Goal: Information Seeking & Learning: Compare options

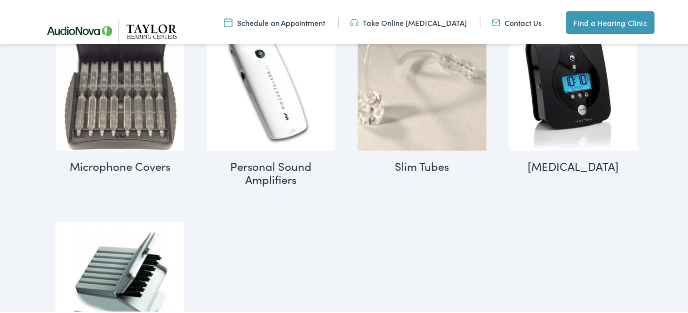
scroll to position [1075, 0]
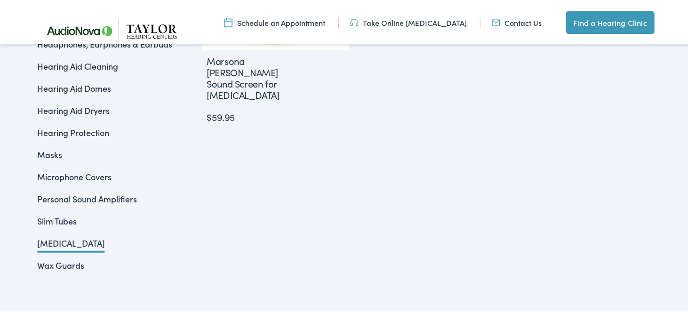
scroll to position [235, 0]
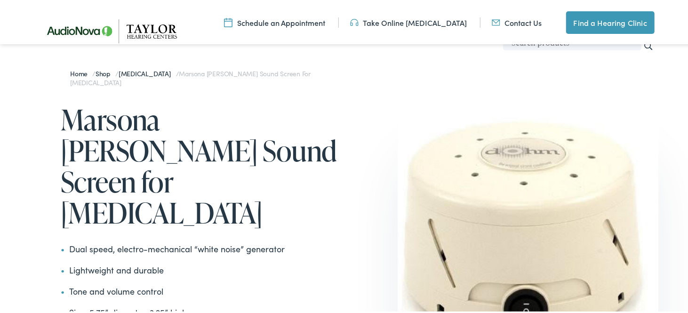
scroll to position [47, 0]
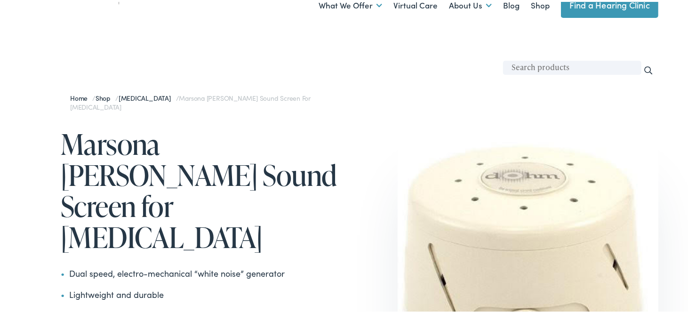
click at [127, 154] on h1 "Marsona [PERSON_NAME] Sound Screen for [MEDICAL_DATA]" at bounding box center [204, 189] width 287 height 124
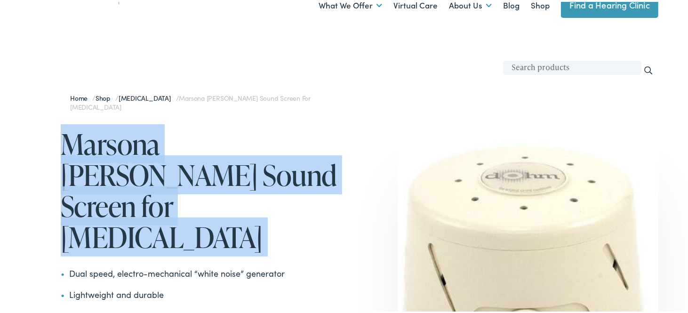
click at [127, 154] on h1 "Marsona Dohm DS Sound Screen for Tinnitus" at bounding box center [204, 189] width 287 height 124
copy div "Marsona Dohm DS Sound Screen for Tinnitus"
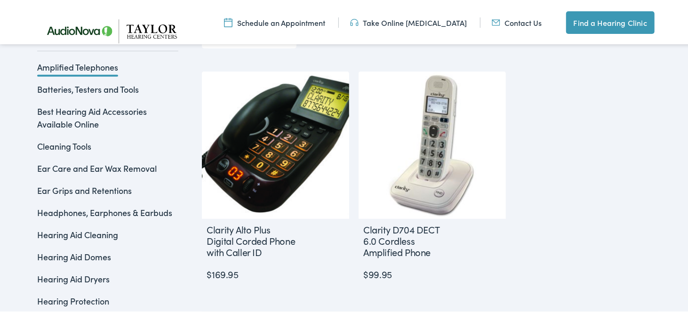
scroll to position [235, 0]
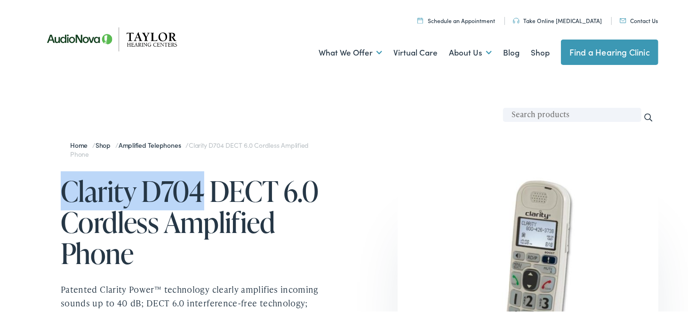
drag, startPoint x: 201, startPoint y: 185, endPoint x: 56, endPoint y: 192, distance: 145.0
copy h1 "Clarity D704"
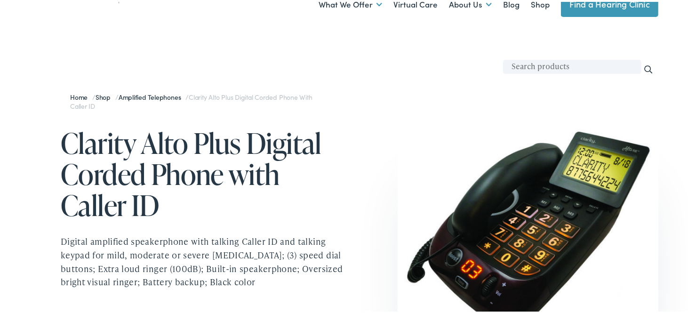
scroll to position [47, 0]
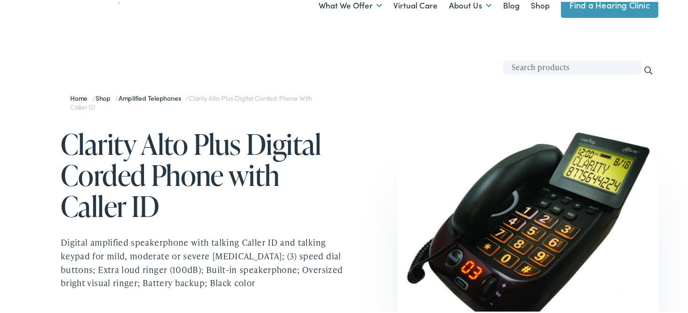
click at [165, 137] on h1 "Clarity Alto Plus Digital Corded Phone with Caller ID" at bounding box center [204, 173] width 287 height 93
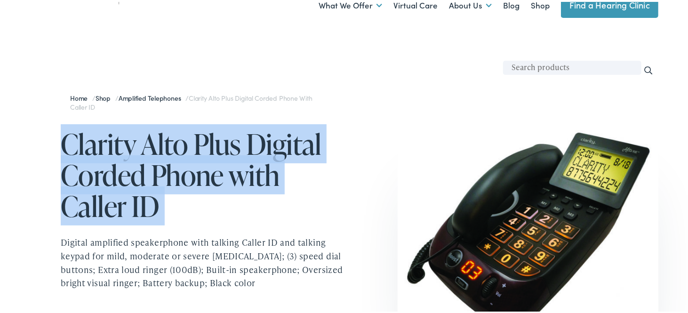
click at [165, 137] on h1 "Clarity Alto Plus Digital Corded Phone with Caller ID" at bounding box center [204, 173] width 287 height 93
copy h1 "Clarity Alto Plus Digital Corded Phone with Caller ID"
